Goal: Check status: Check status

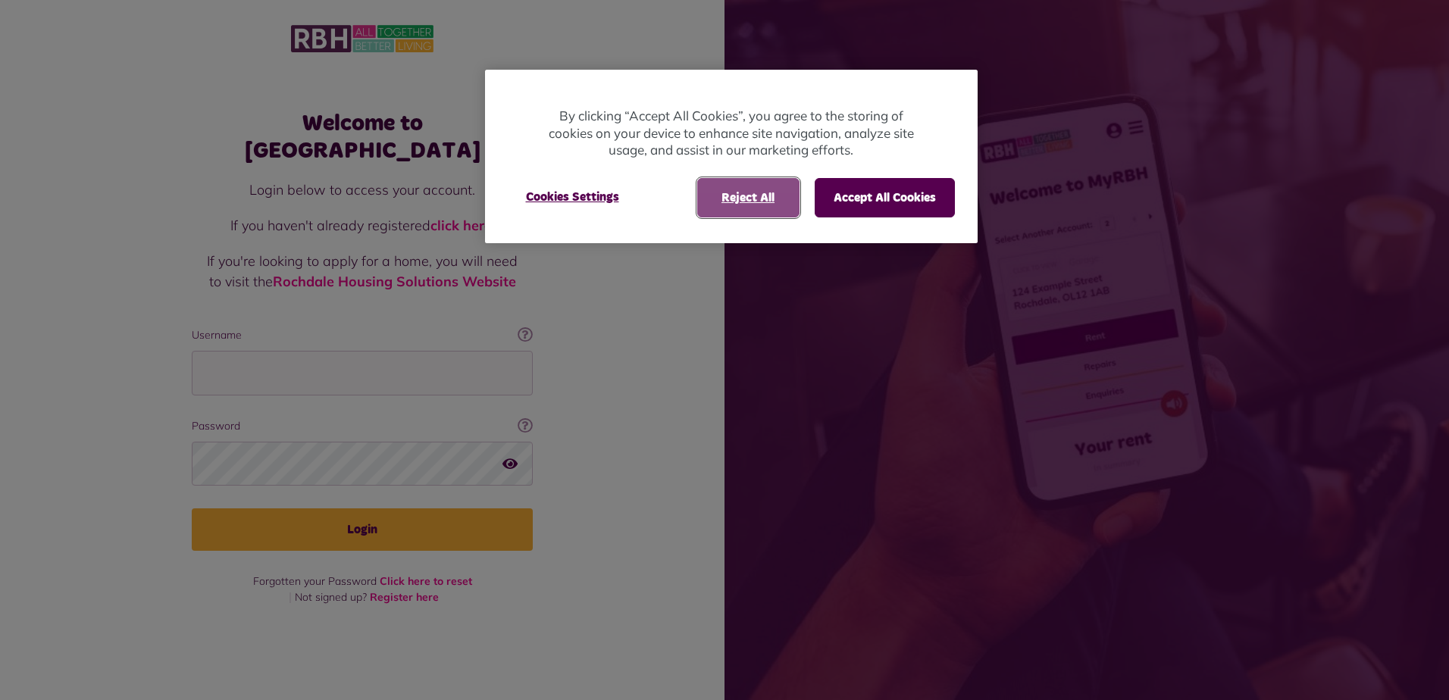
drag, startPoint x: 741, startPoint y: 200, endPoint x: 730, endPoint y: 202, distance: 10.7
click at [741, 200] on button "Reject All" at bounding box center [748, 197] width 102 height 39
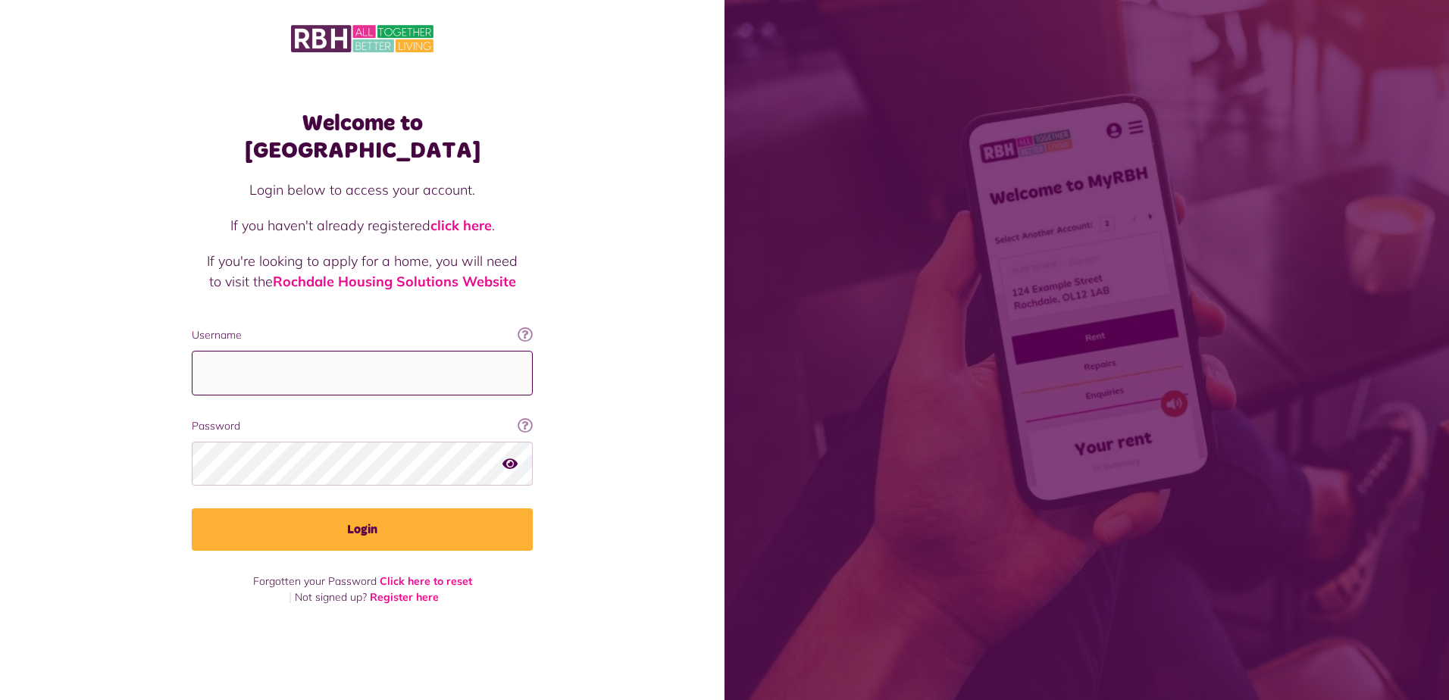
click at [243, 356] on input "Username" at bounding box center [362, 373] width 341 height 45
type input "**********"
click at [502, 447] on div at bounding box center [362, 464] width 341 height 45
click at [510, 456] on icon "button" at bounding box center [510, 463] width 15 height 14
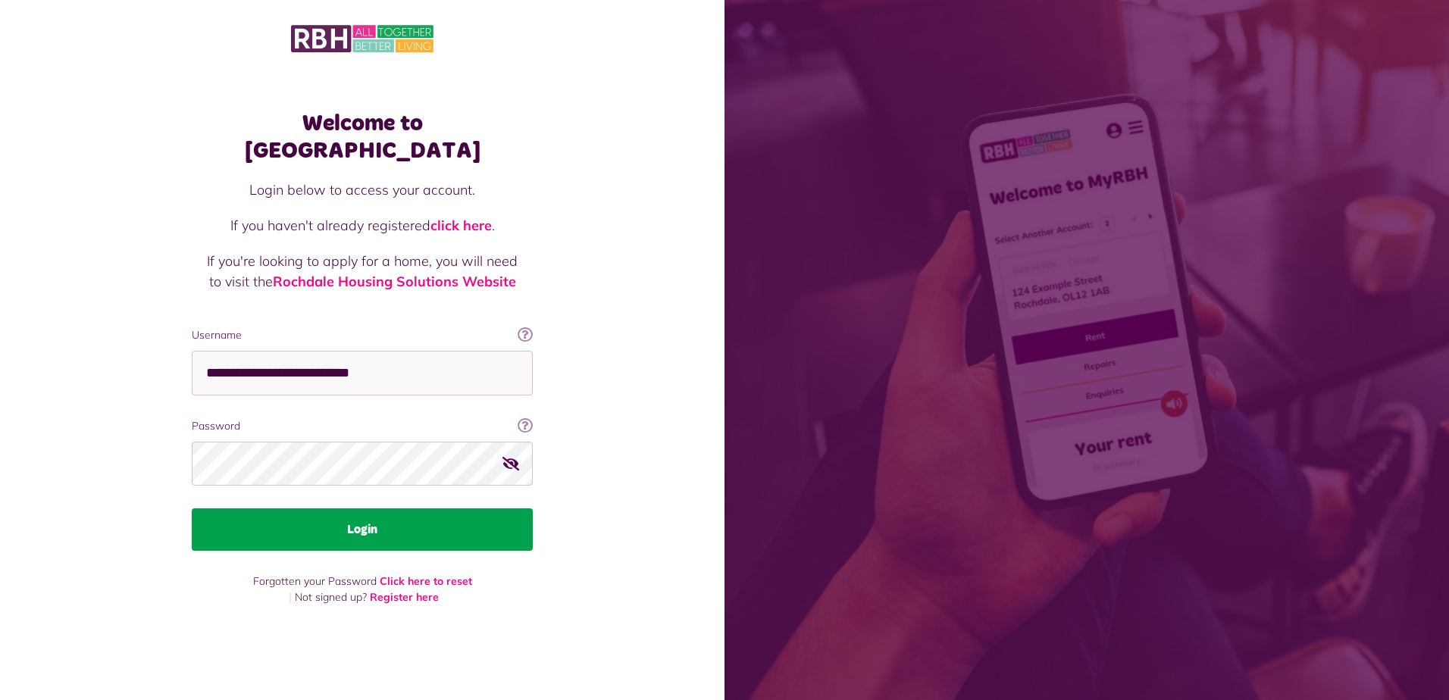
click at [374, 517] on button "Login" at bounding box center [362, 530] width 341 height 42
click at [362, 516] on button "Login" at bounding box center [362, 530] width 341 height 42
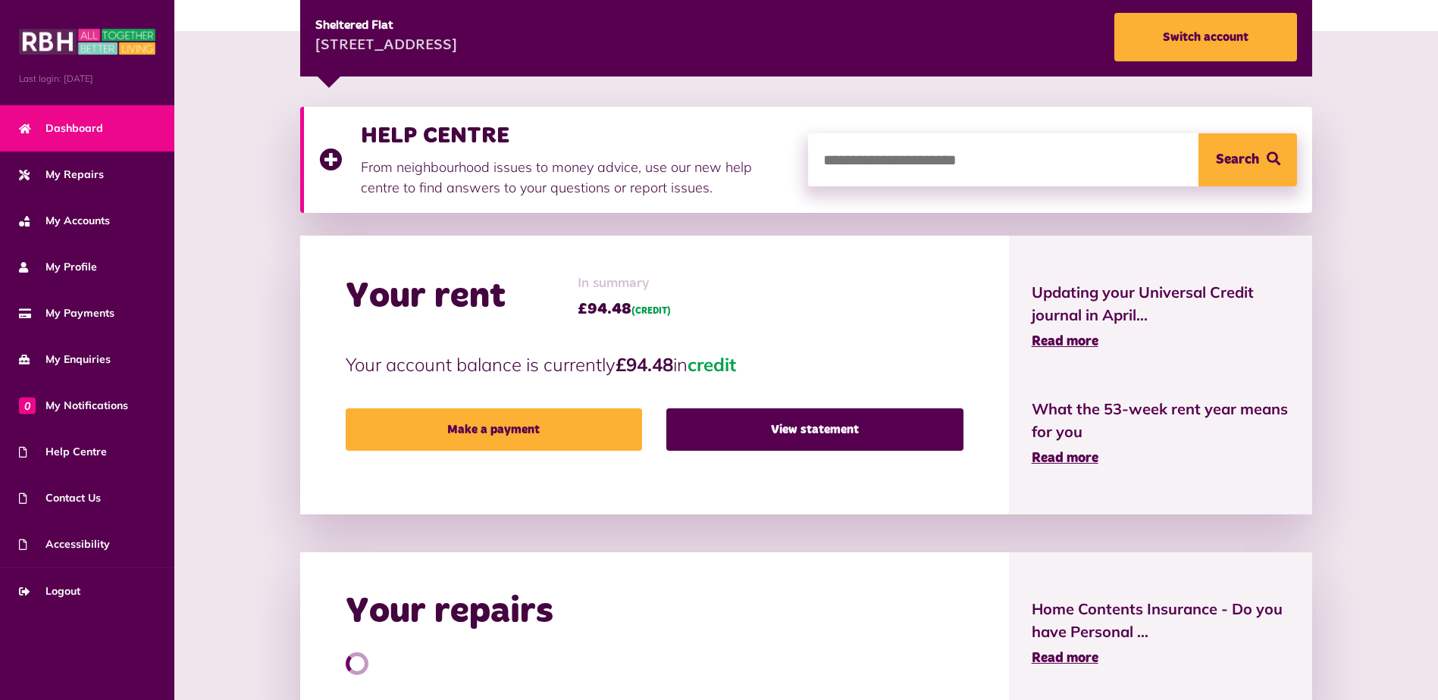
scroll to position [76, 0]
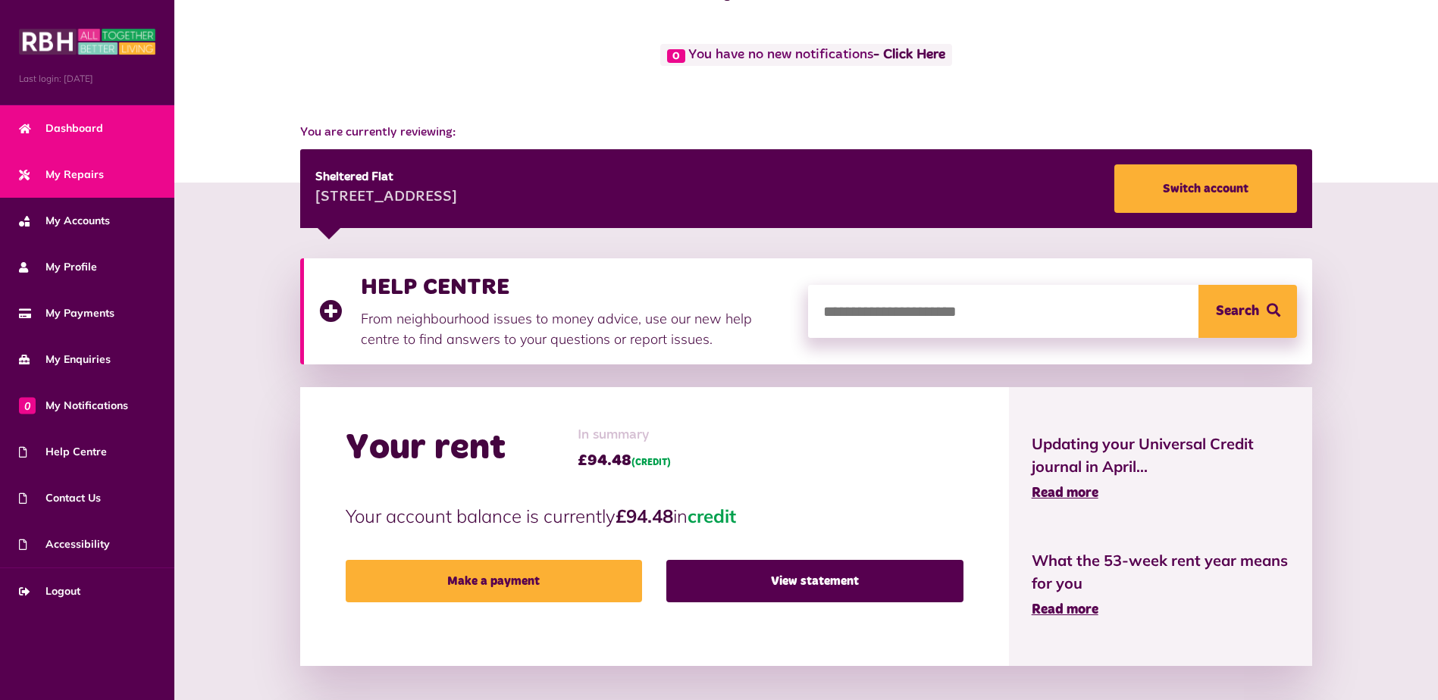
click at [79, 179] on span "My Repairs" at bounding box center [61, 175] width 85 height 16
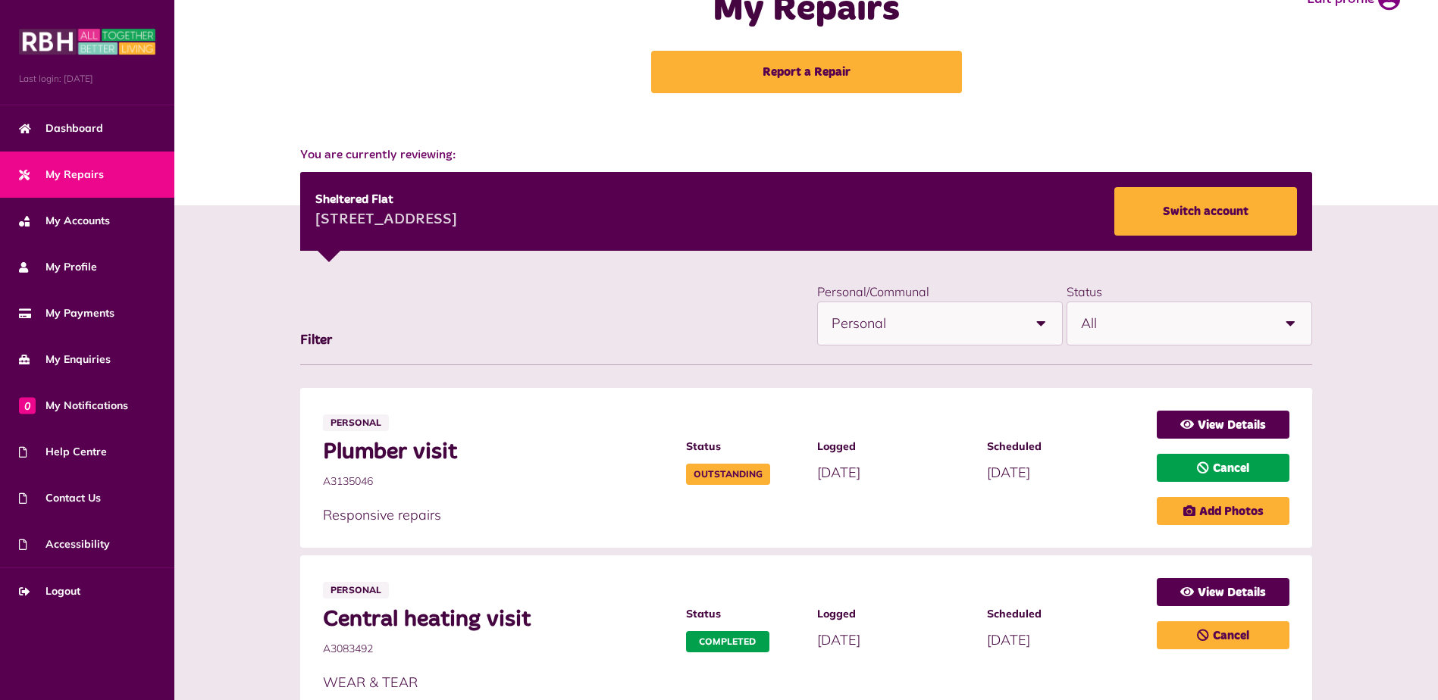
scroll to position [152, 0]
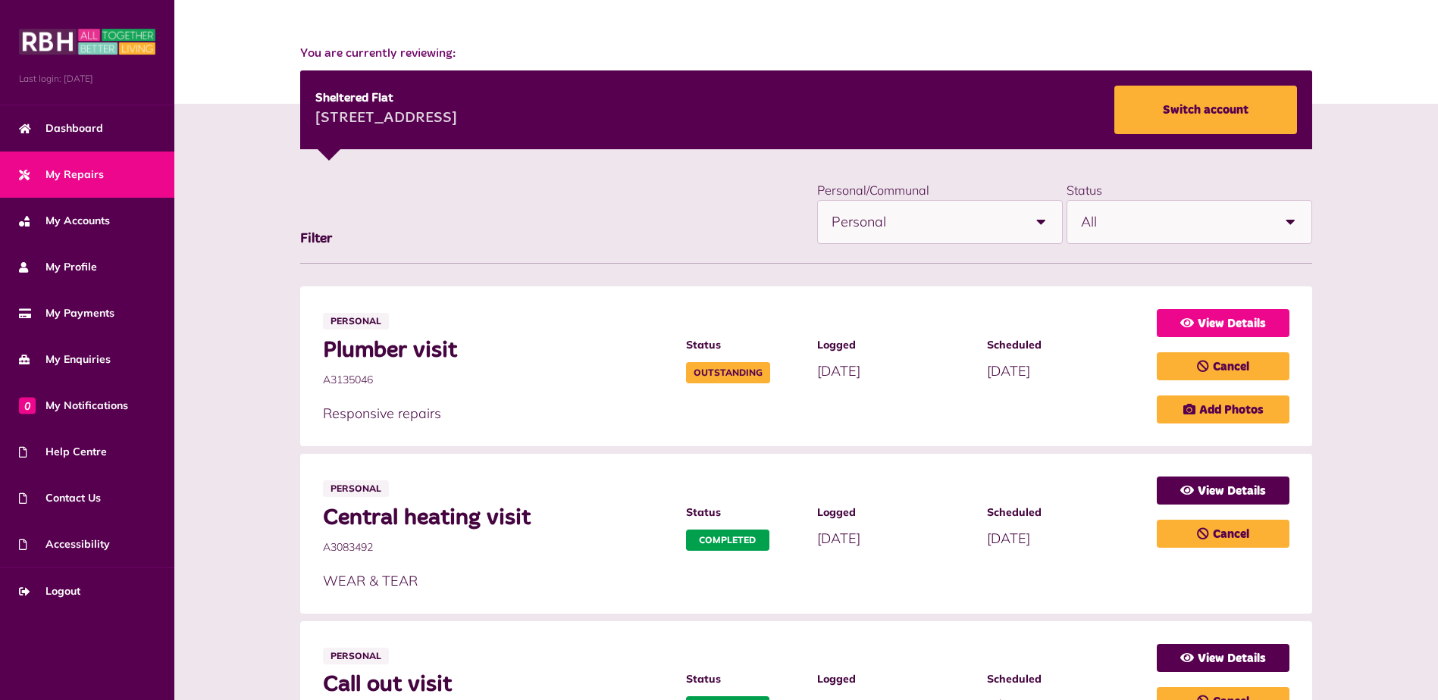
click at [1234, 321] on link "View Details" at bounding box center [1223, 323] width 133 height 28
click at [1233, 321] on link "View Details" at bounding box center [1223, 323] width 133 height 28
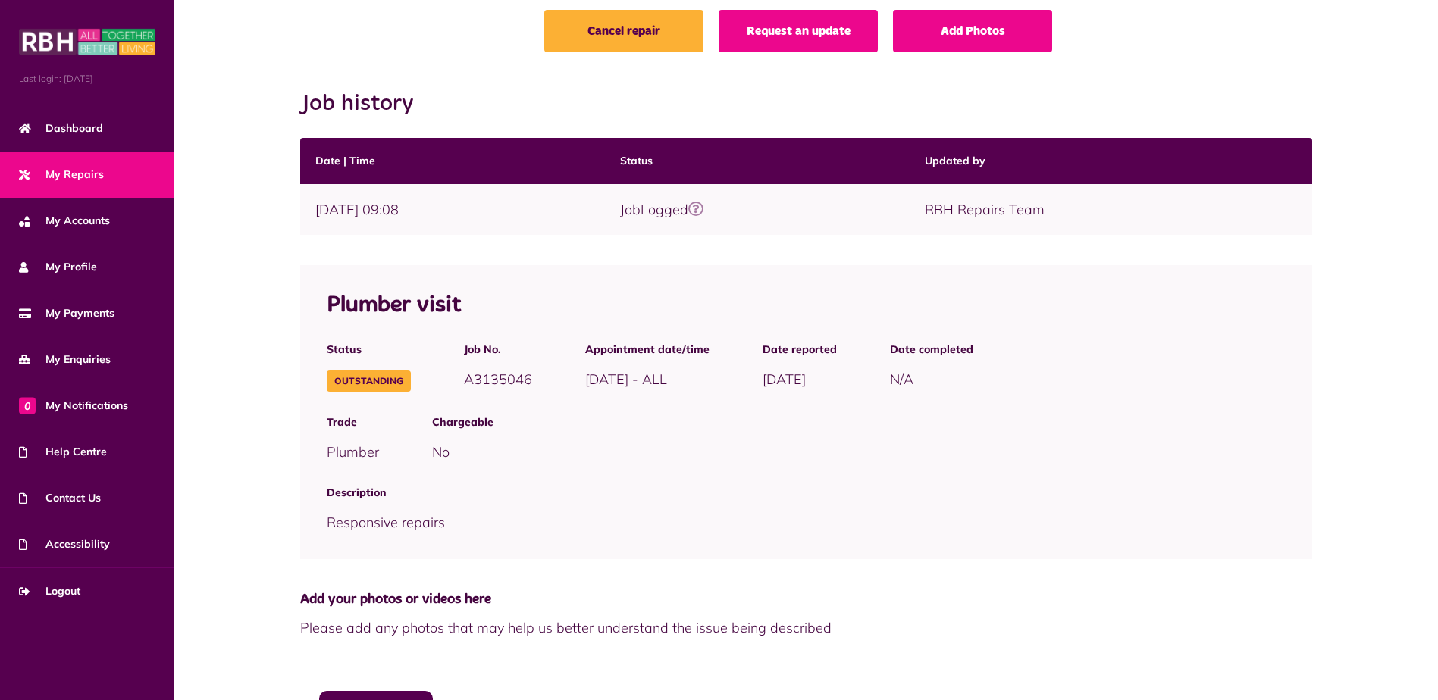
scroll to position [170, 0]
